Goal: Task Accomplishment & Management: Use online tool/utility

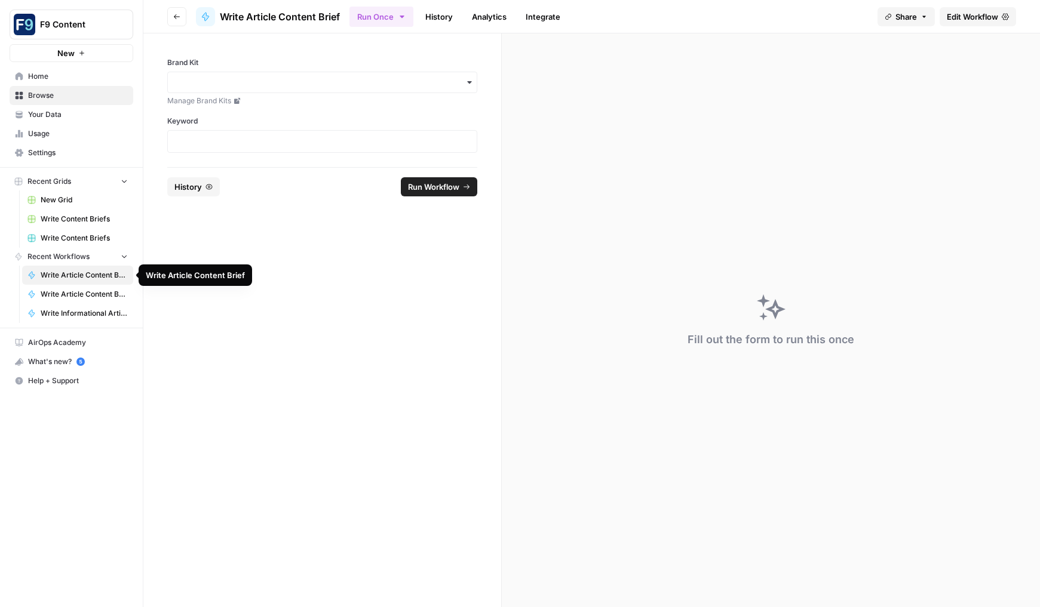
click at [101, 268] on link "Write Article Content Brief" at bounding box center [77, 275] width 111 height 19
click at [263, 85] on input "Brand Kit" at bounding box center [322, 82] width 294 height 12
click at [262, 116] on div "Sommsation" at bounding box center [322, 114] width 309 height 23
click at [245, 141] on p at bounding box center [322, 142] width 294 height 12
click at [446, 184] on span "Run Workflow" at bounding box center [433, 187] width 51 height 12
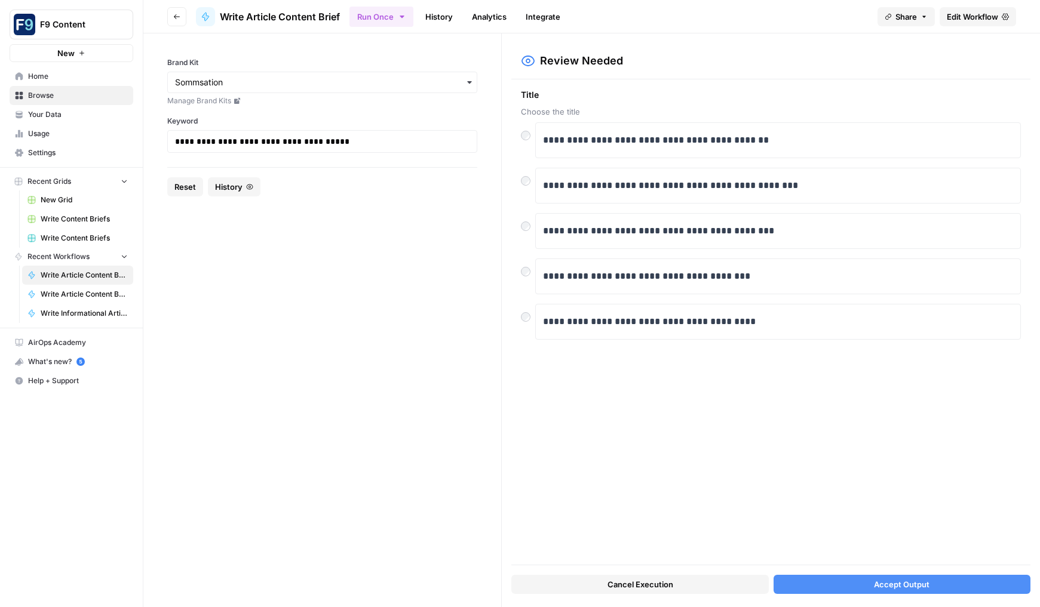
click at [878, 579] on span "Accept Output" at bounding box center [902, 585] width 56 height 12
